Goal: Information Seeking & Learning: Learn about a topic

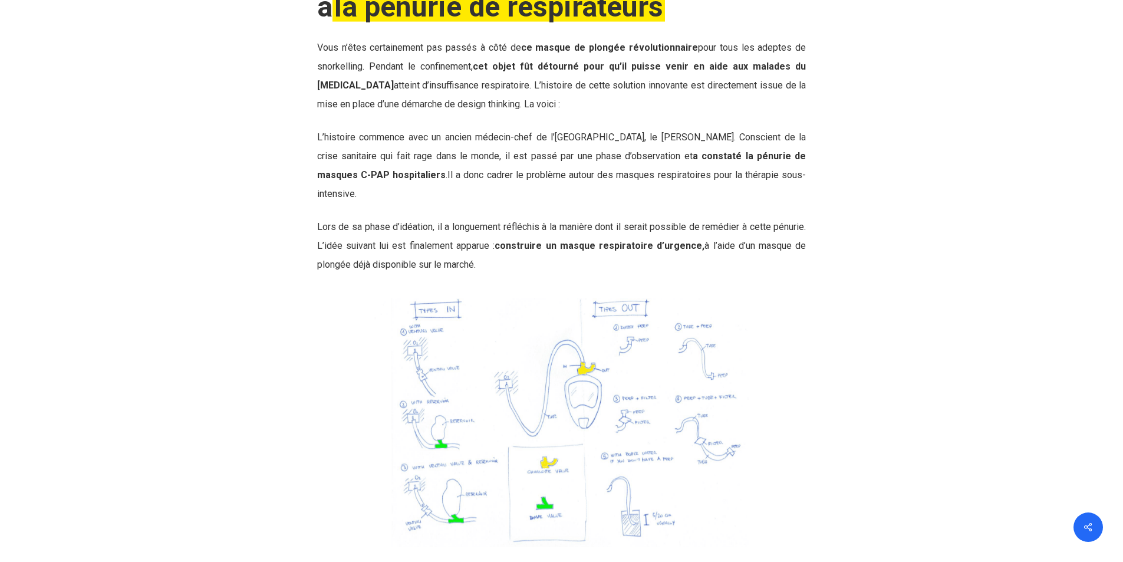
scroll to position [3889, 0]
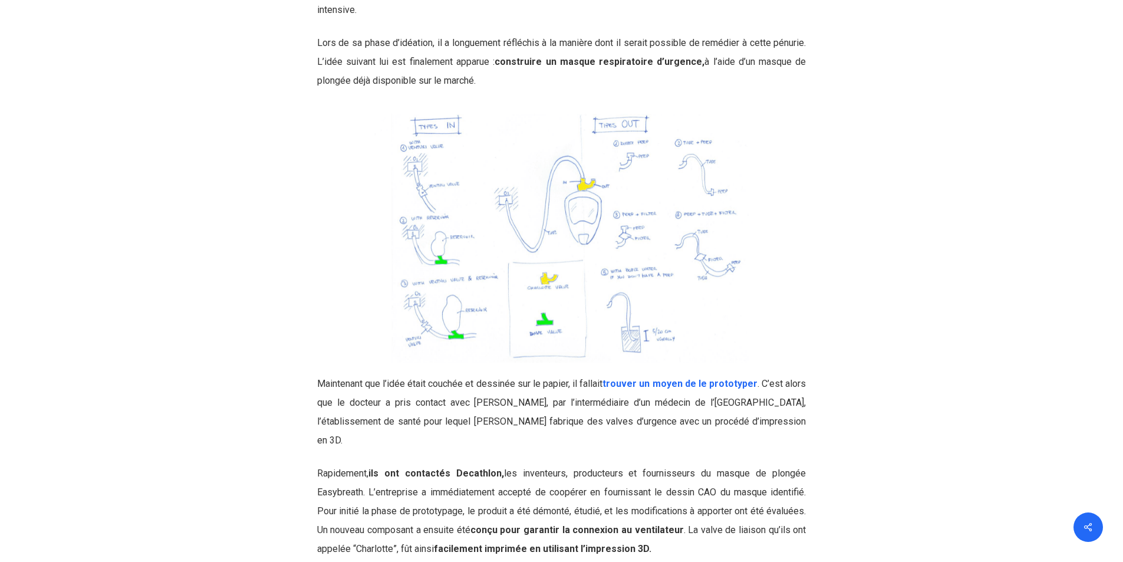
click at [569, 256] on img at bounding box center [561, 238] width 489 height 248
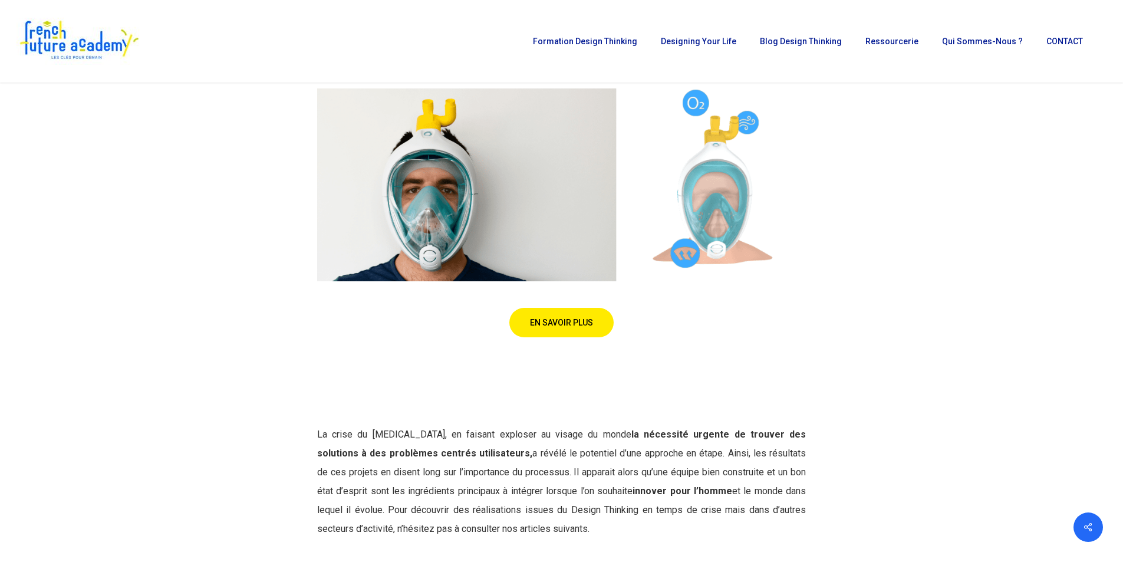
scroll to position [4478, 0]
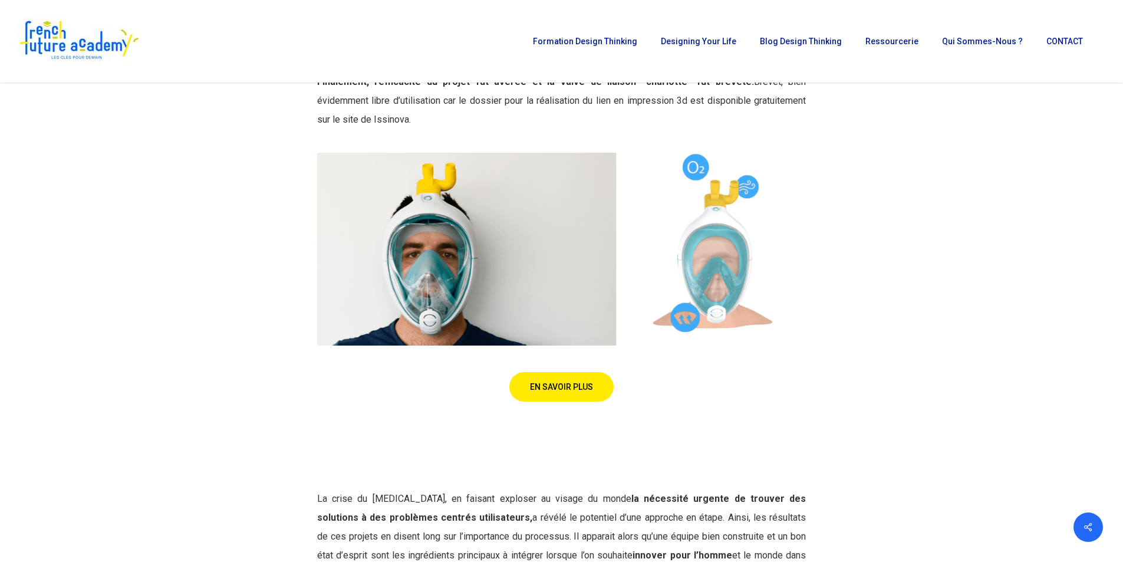
click at [720, 201] on img at bounding box center [561, 249] width 489 height 193
click at [711, 213] on img at bounding box center [561, 249] width 489 height 193
click at [551, 379] on span "EN SAVOIR PLUS" at bounding box center [561, 385] width 63 height 12
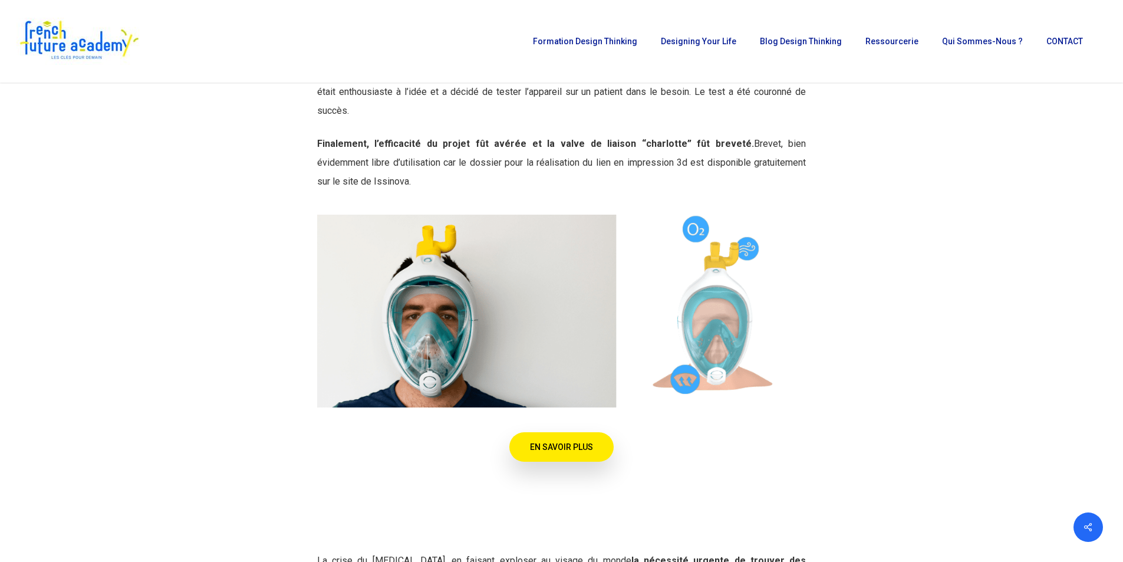
scroll to position [4361, 0]
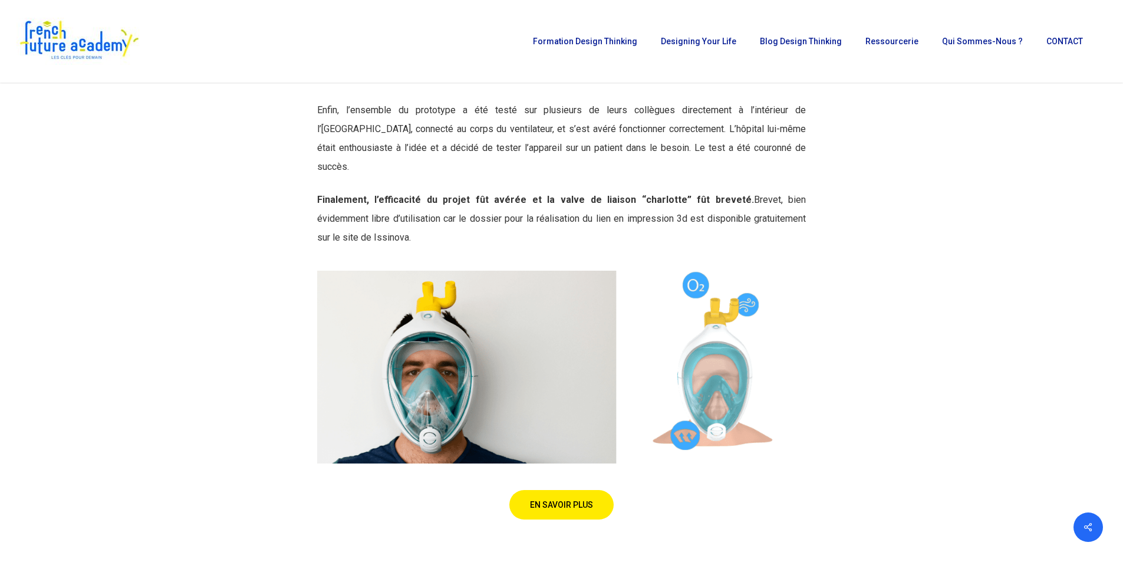
click at [727, 347] on img at bounding box center [561, 366] width 489 height 193
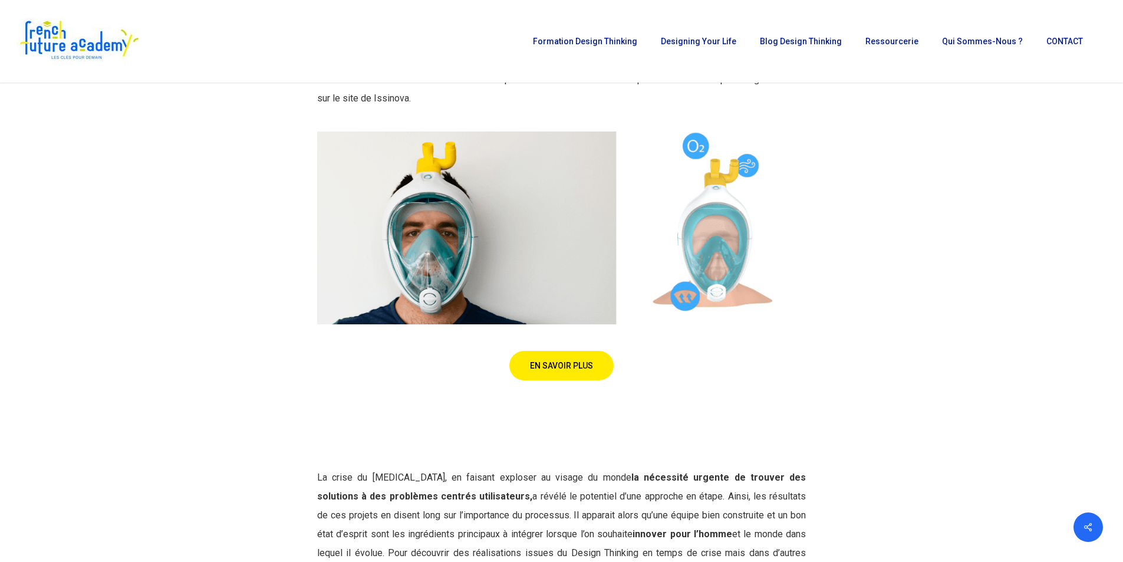
scroll to position [4478, 0]
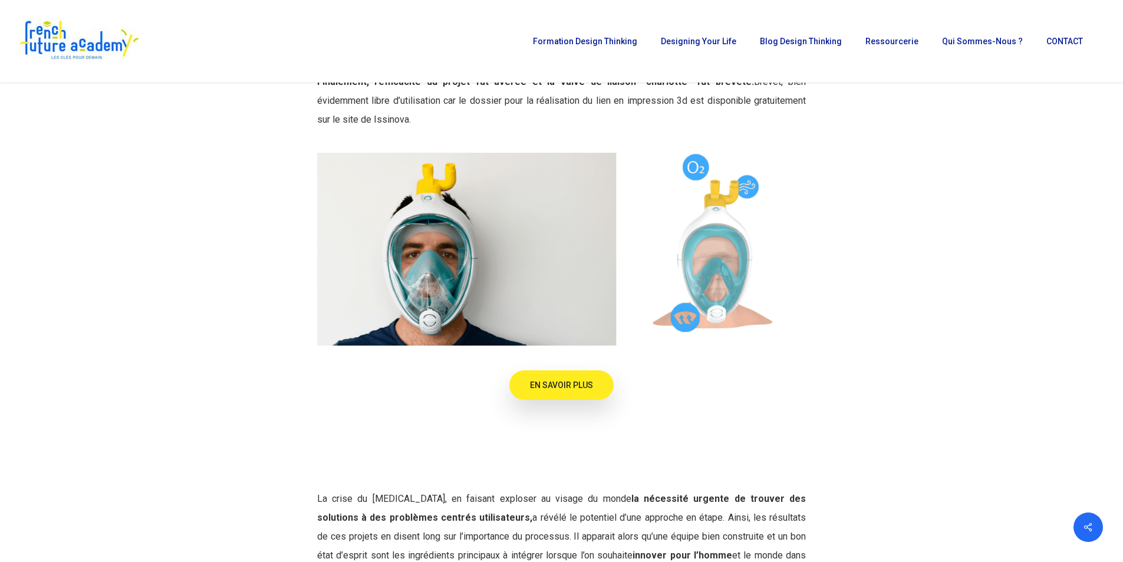
click at [537, 370] on link "EN SAVOIR PLUS" at bounding box center [561, 384] width 104 height 29
